Goal: Transaction & Acquisition: Obtain resource

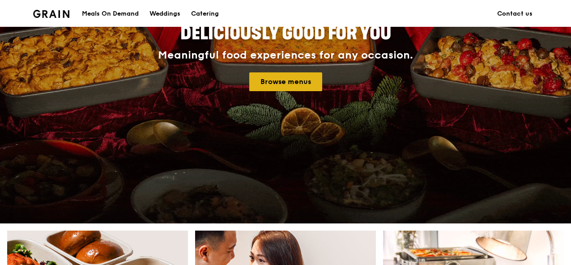
scroll to position [134, 0]
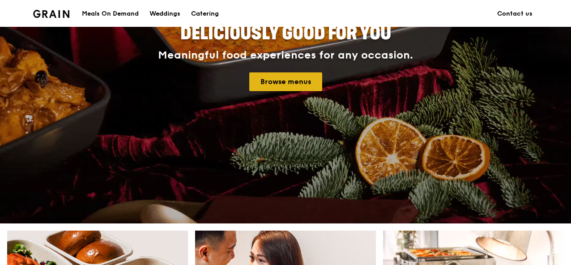
click at [274, 83] on link "Browse menus" at bounding box center [285, 82] width 73 height 19
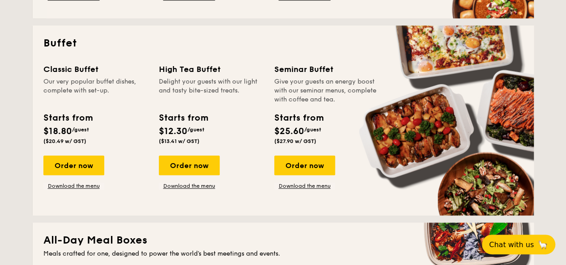
scroll to position [397, 0]
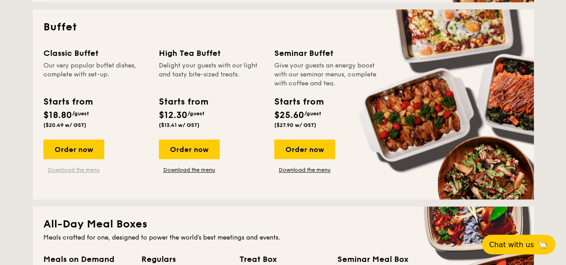
click at [73, 171] on link "Download the menu" at bounding box center [73, 170] width 61 height 7
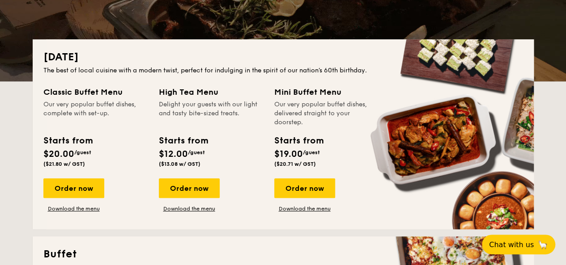
scroll to position [307, 0]
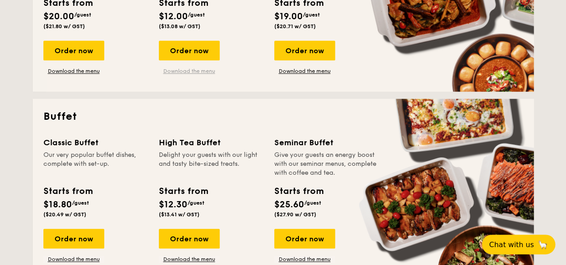
click at [193, 71] on link "Download the menu" at bounding box center [189, 71] width 61 height 7
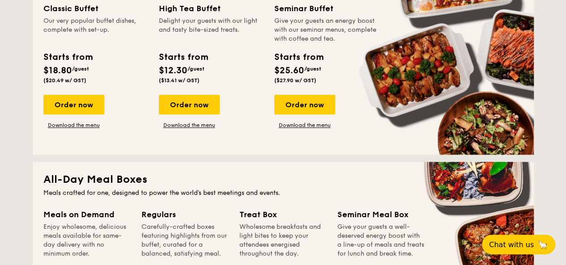
scroll to position [397, 0]
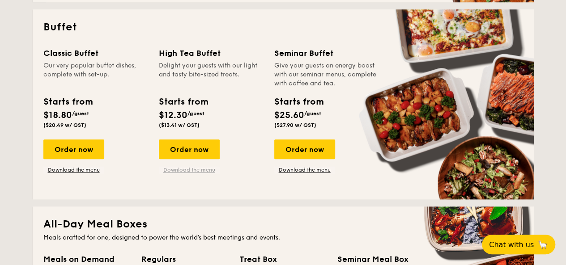
click at [193, 170] on link "Download the menu" at bounding box center [189, 170] width 61 height 7
